Goal: Task Accomplishment & Management: Complete application form

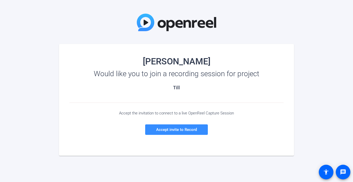
scroll to position [26, 0]
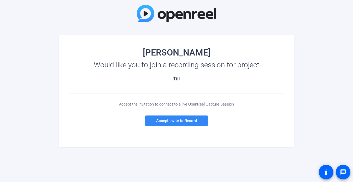
click at [195, 120] on span "Accept invite to Record" at bounding box center [176, 120] width 41 height 5
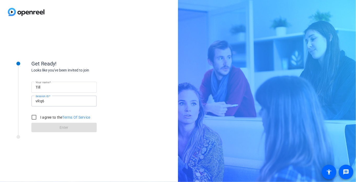
click at [45, 101] on input "vRq6" at bounding box center [64, 101] width 57 height 6
click at [81, 116] on link "Terms Of Service" at bounding box center [76, 117] width 28 height 4
click at [33, 116] on input "I agree to the Terms Of Service" at bounding box center [34, 117] width 10 height 10
checkbox input "true"
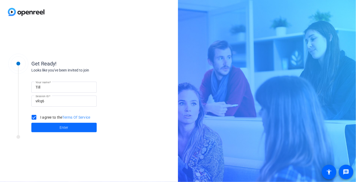
click at [55, 127] on span at bounding box center [63, 127] width 65 height 13
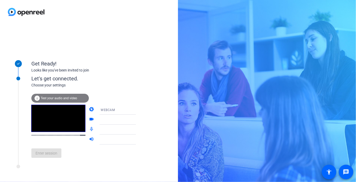
click at [133, 27] on div "Get Ready! Looks like you've been invited to join Let's get connected. Choose y…" at bounding box center [89, 103] width 178 height 158
click at [138, 118] on icon at bounding box center [141, 119] width 6 height 6
click at [138, 120] on icon at bounding box center [141, 119] width 6 height 6
